Goal: Find specific page/section: Find specific page/section

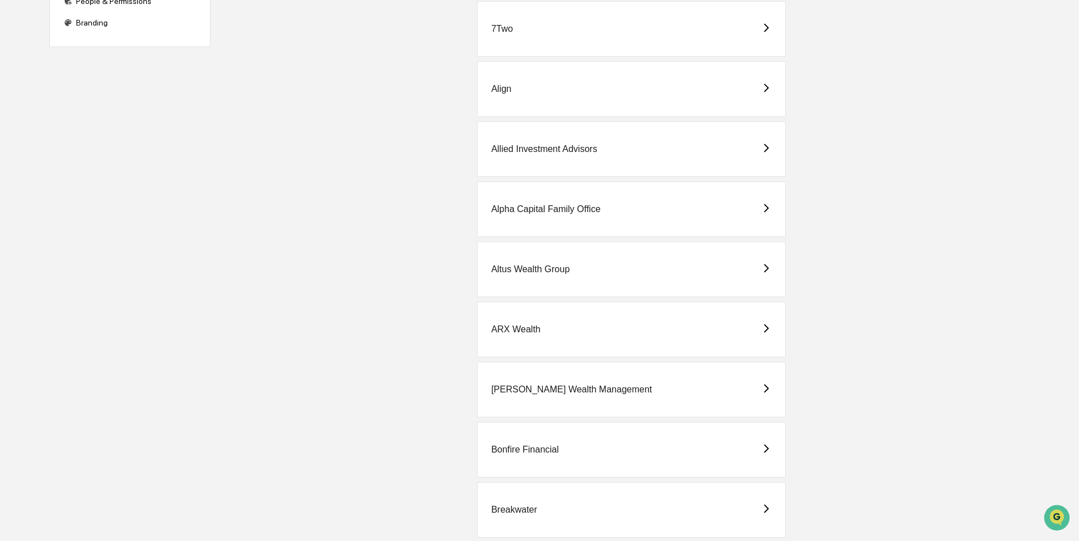
scroll to position [284, 0]
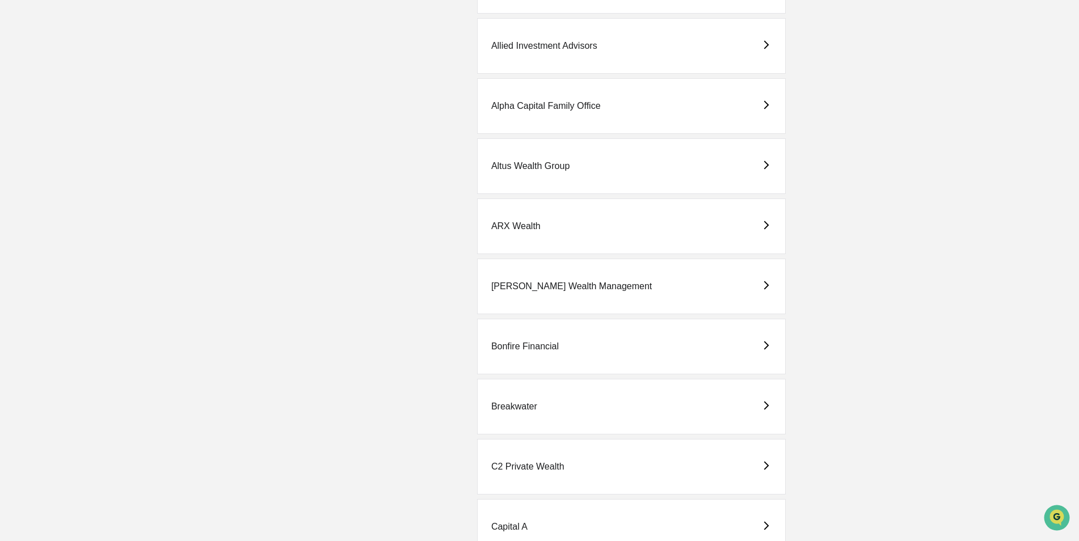
click at [546, 468] on div "C2 Private Wealth" at bounding box center [527, 467] width 73 height 10
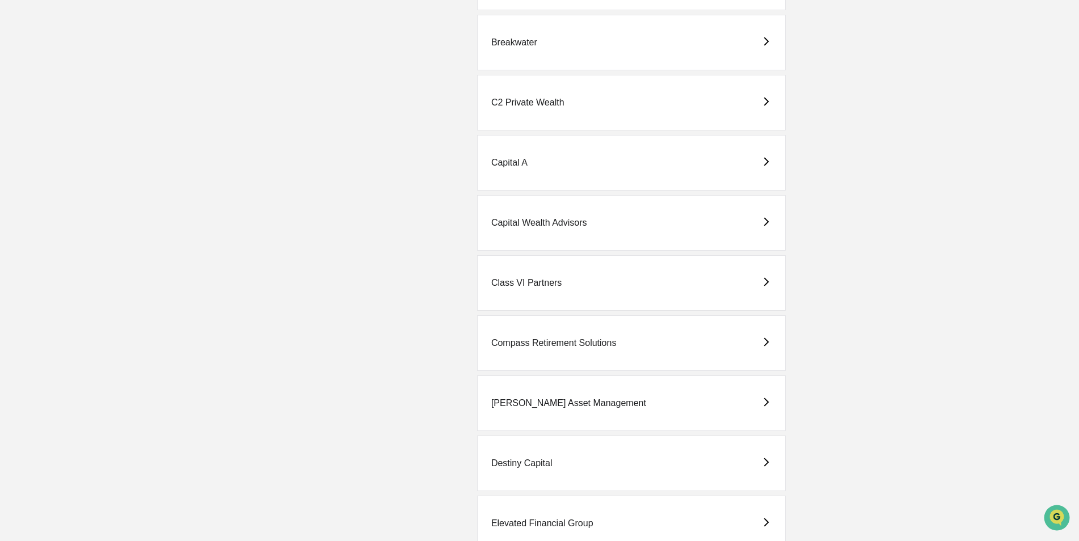
scroll to position [851, 0]
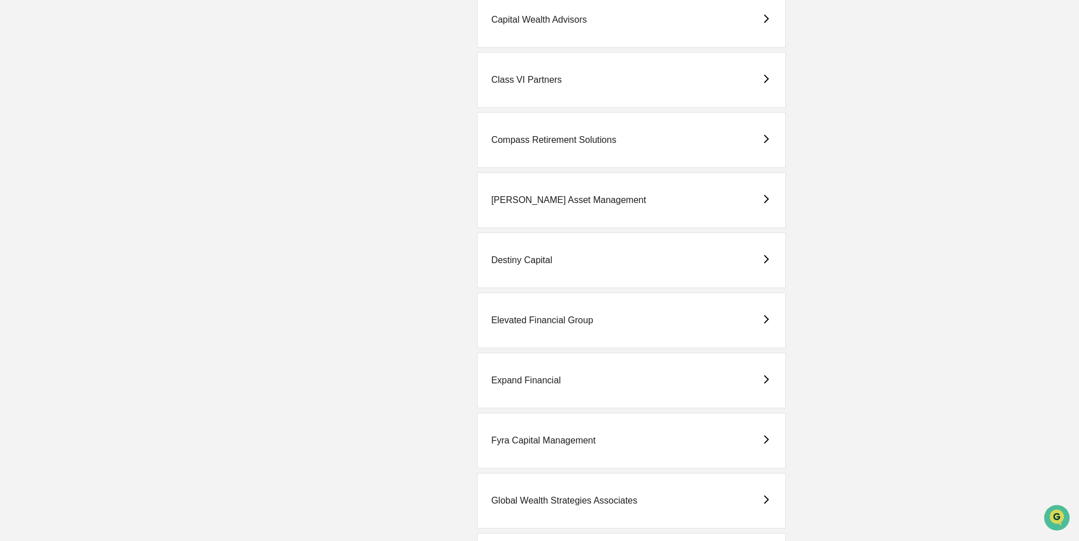
click at [527, 376] on div "Expand Financial" at bounding box center [526, 381] width 70 height 10
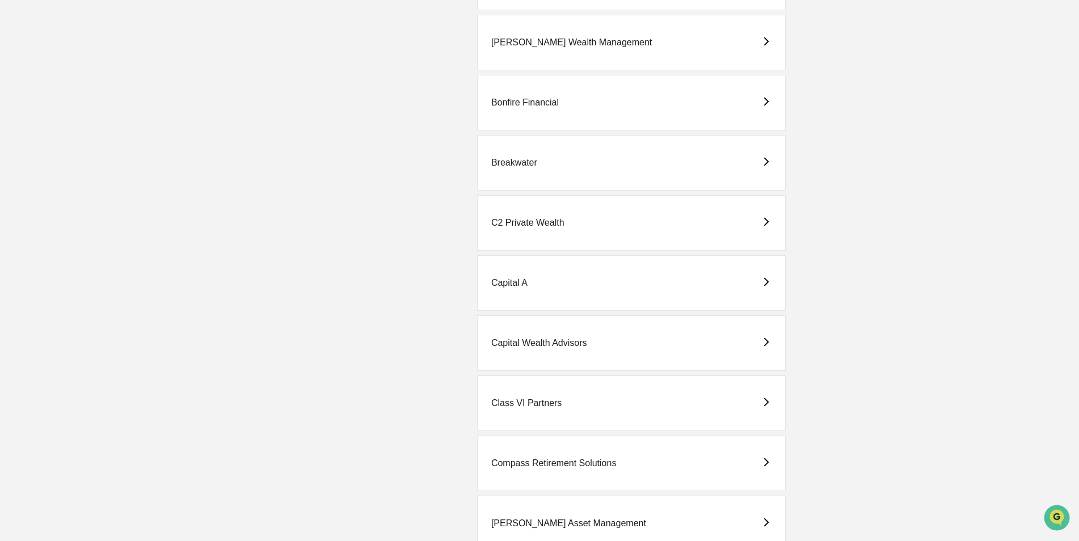
scroll to position [567, 0]
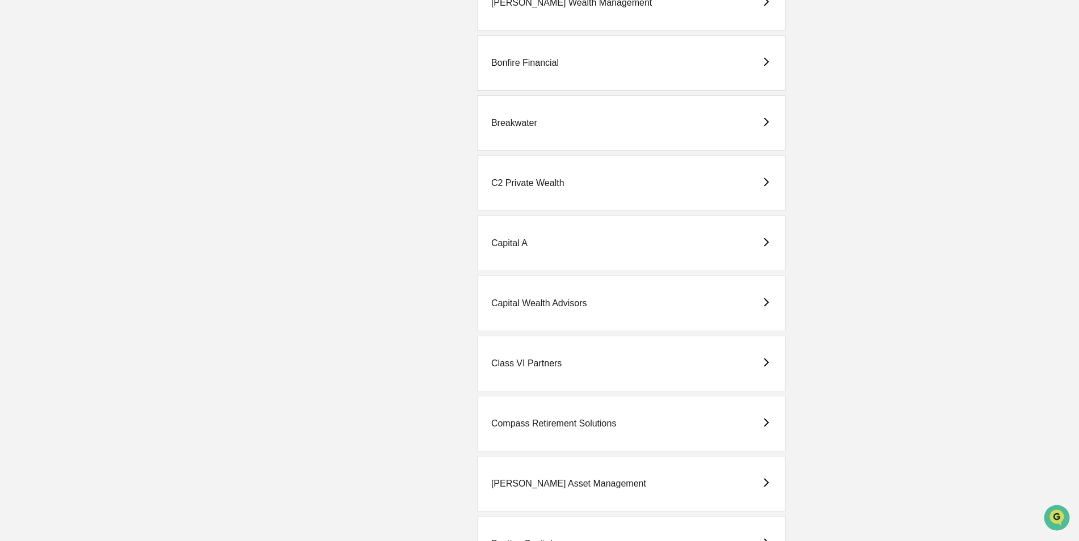
click at [517, 175] on div "C2 Private Wealth" at bounding box center [631, 183] width 309 height 56
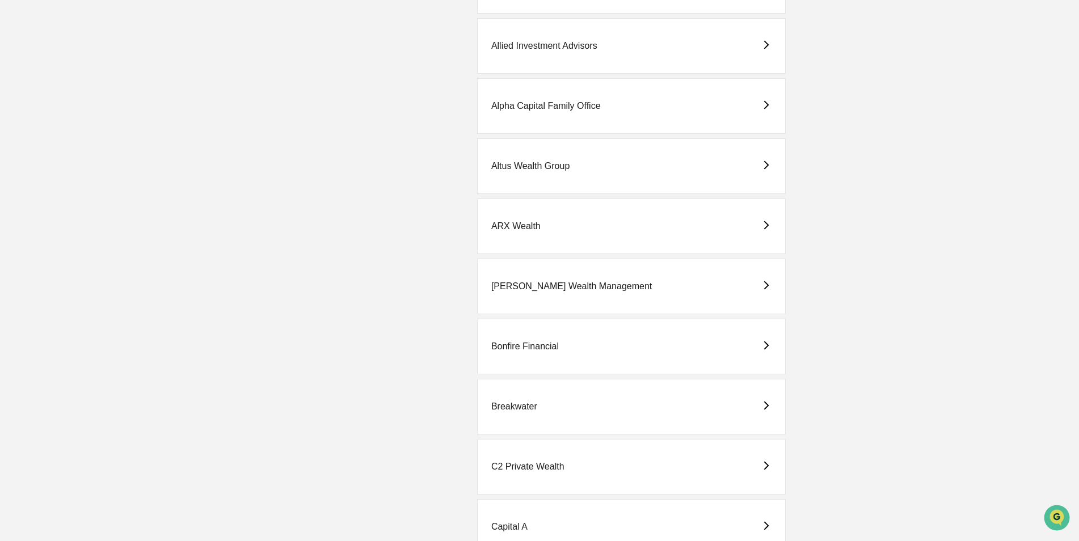
scroll to position [567, 0]
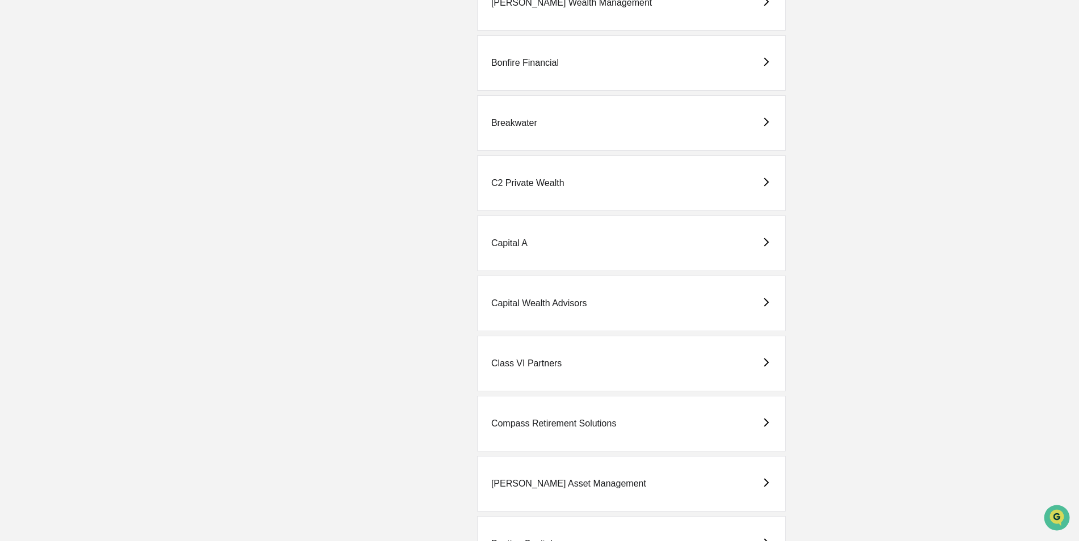
click at [538, 426] on div "Compass Retirement Solutions" at bounding box center [553, 424] width 125 height 10
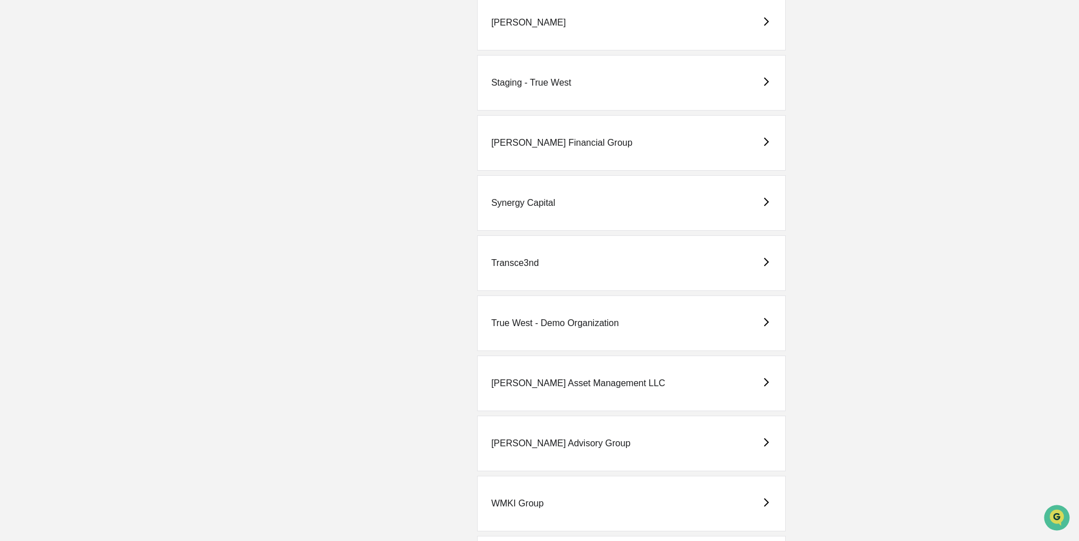
scroll to position [2608, 0]
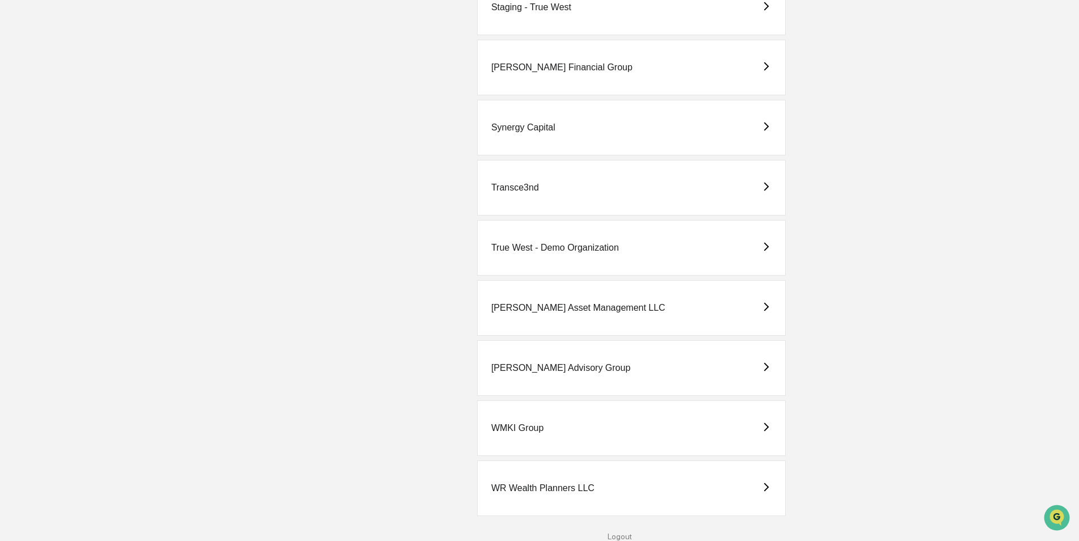
click at [529, 490] on div "WR Wealth Planners LLC" at bounding box center [542, 488] width 103 height 10
